Goal: Information Seeking & Learning: Learn about a topic

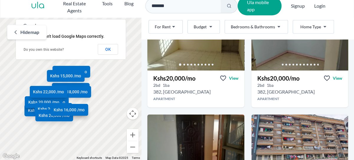
scroll to position [746, 0]
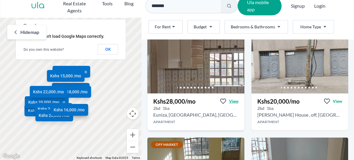
click at [229, 101] on span "View" at bounding box center [233, 101] width 9 height 6
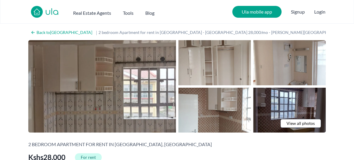
click at [286, 122] on link "View all photos" at bounding box center [300, 123] width 41 height 9
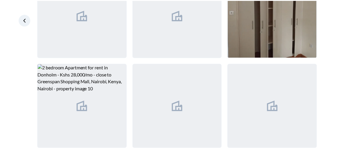
scroll to position [244, 0]
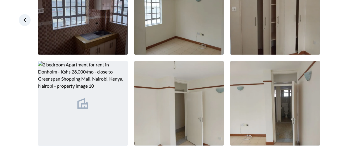
click at [22, 22] on icon at bounding box center [25, 20] width 6 height 6
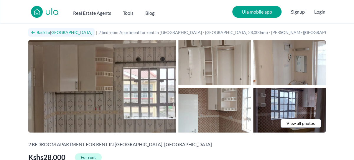
click at [32, 33] on icon at bounding box center [33, 32] width 5 height 5
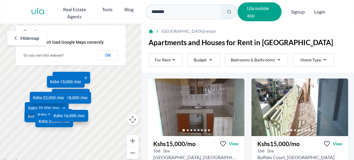
click at [14, 41] on div "Hide map" at bounding box center [26, 38] width 39 height 15
